Goal: Transaction & Acquisition: Purchase product/service

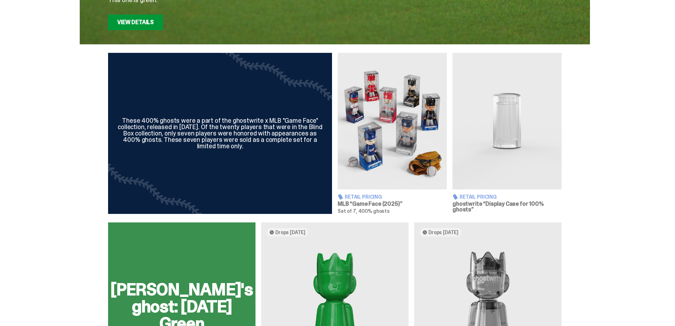
scroll to position [213, 0]
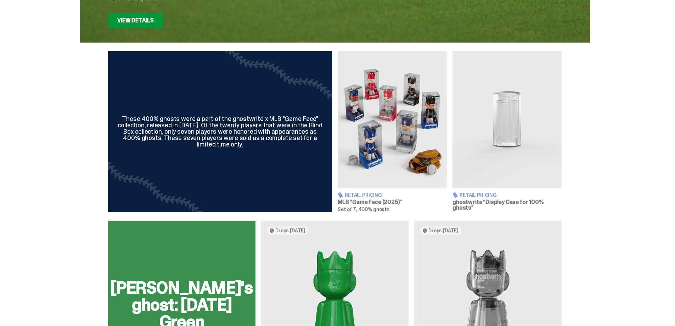
click at [389, 202] on h3 "MLB “Game Face (2025)”" at bounding box center [392, 202] width 109 height 6
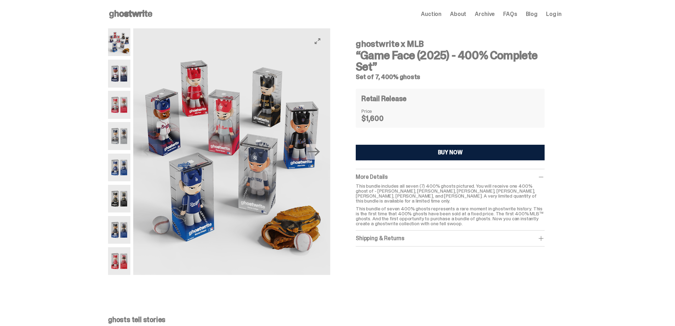
click at [194, 95] on img at bounding box center [231, 151] width 197 height 246
click at [118, 71] on img at bounding box center [119, 74] width 22 height 28
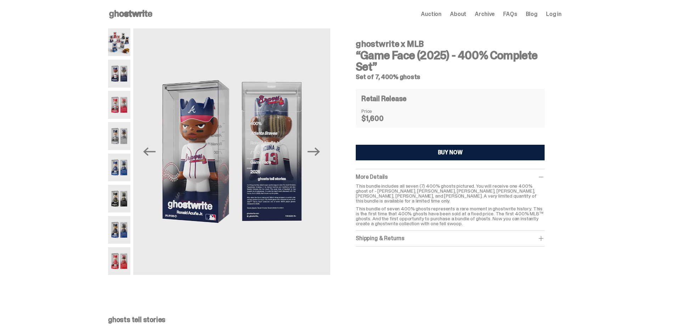
click at [124, 104] on img at bounding box center [119, 105] width 22 height 28
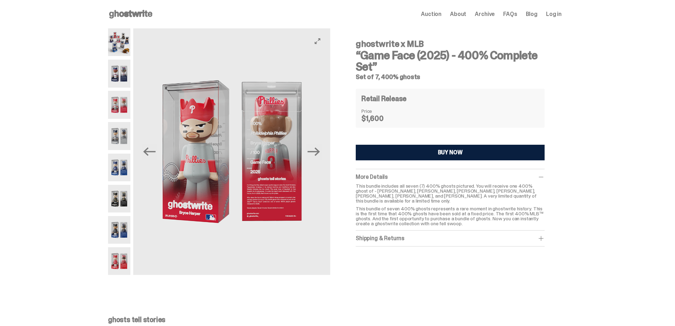
click at [319, 160] on img at bounding box center [231, 151] width 197 height 246
click at [326, 157] on img at bounding box center [231, 151] width 197 height 246
click at [320, 149] on icon "Next" at bounding box center [314, 151] width 12 height 12
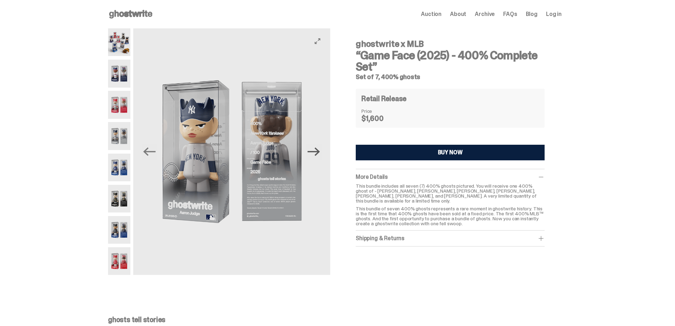
click at [320, 149] on icon "Next" at bounding box center [314, 151] width 12 height 12
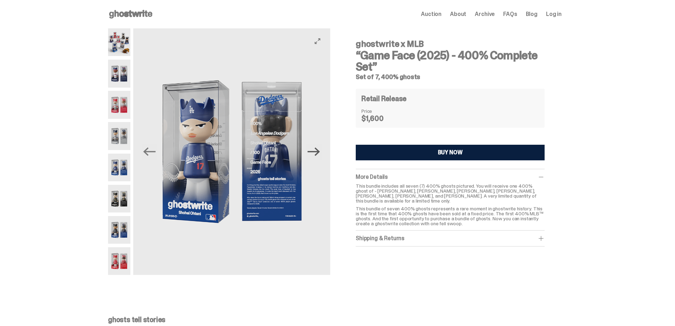
click at [320, 149] on icon "Next" at bounding box center [314, 151] width 12 height 12
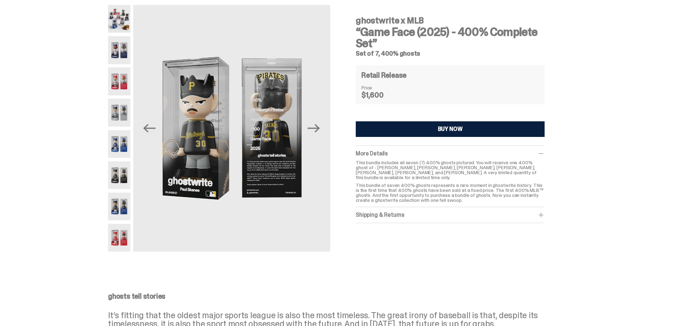
scroll to position [35, 0]
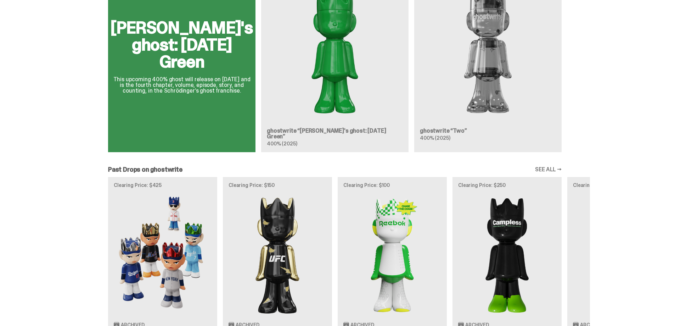
scroll to position [567, 0]
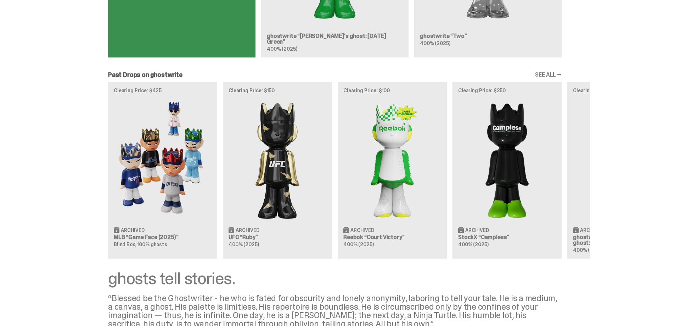
click at [151, 233] on div "Clearing Price: $425 Archived MLB “Game Face (2025)” Blind Box, 100% ghosts Cle…" at bounding box center [335, 170] width 510 height 176
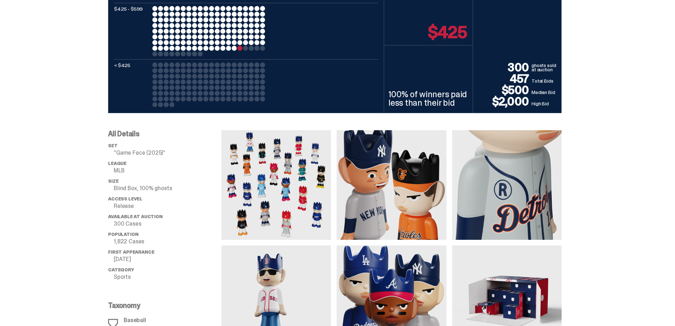
scroll to position [461, 0]
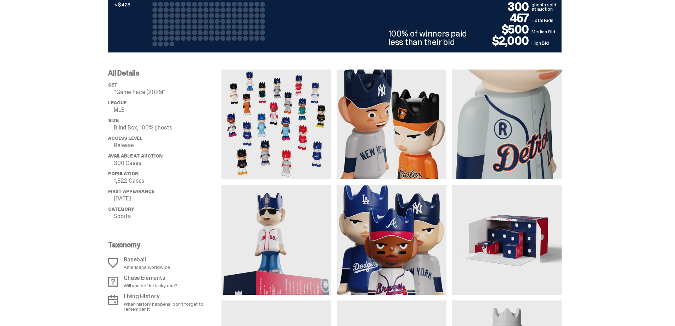
click at [291, 118] on img at bounding box center [275, 123] width 109 height 109
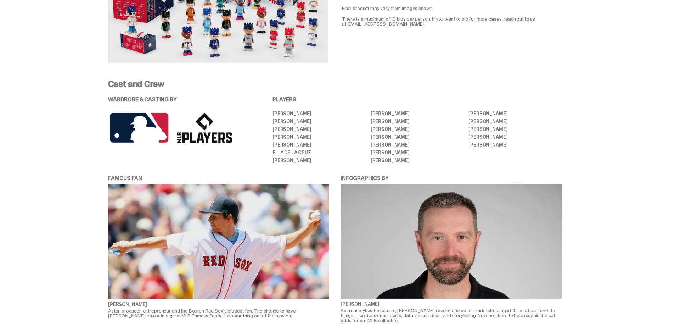
scroll to position [1523, 0]
